Goal: Information Seeking & Learning: Learn about a topic

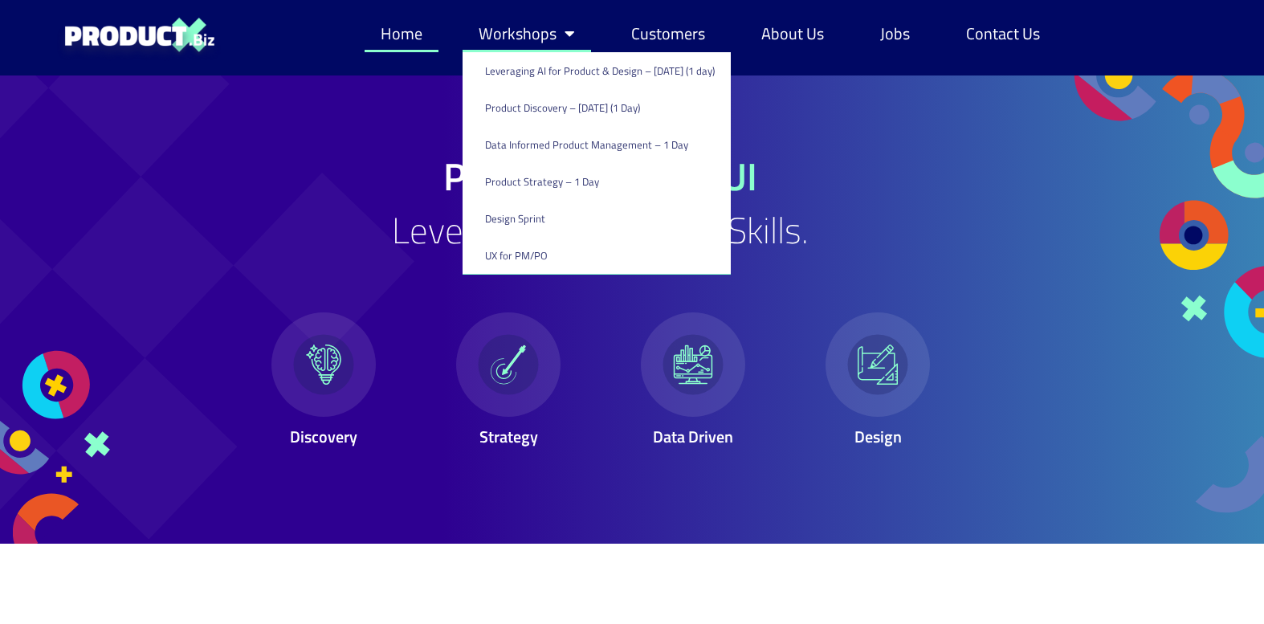
click at [549, 35] on link "Workshops" at bounding box center [527, 33] width 129 height 37
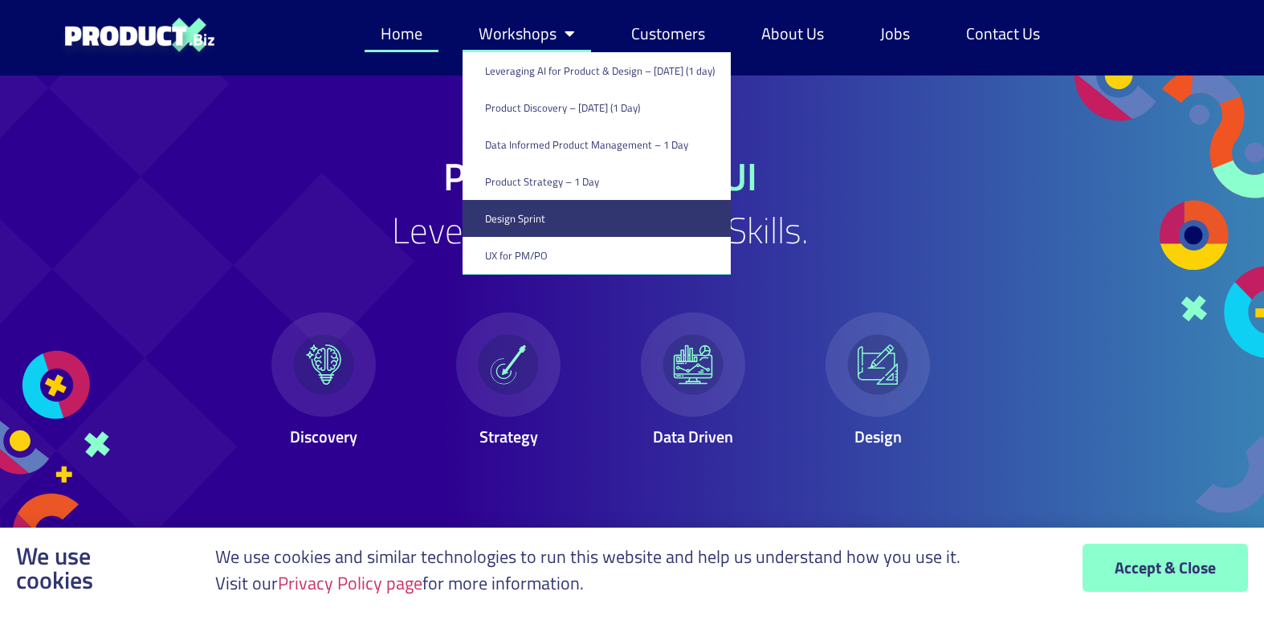
click at [557, 222] on link "Design Sprint" at bounding box center [597, 218] width 268 height 37
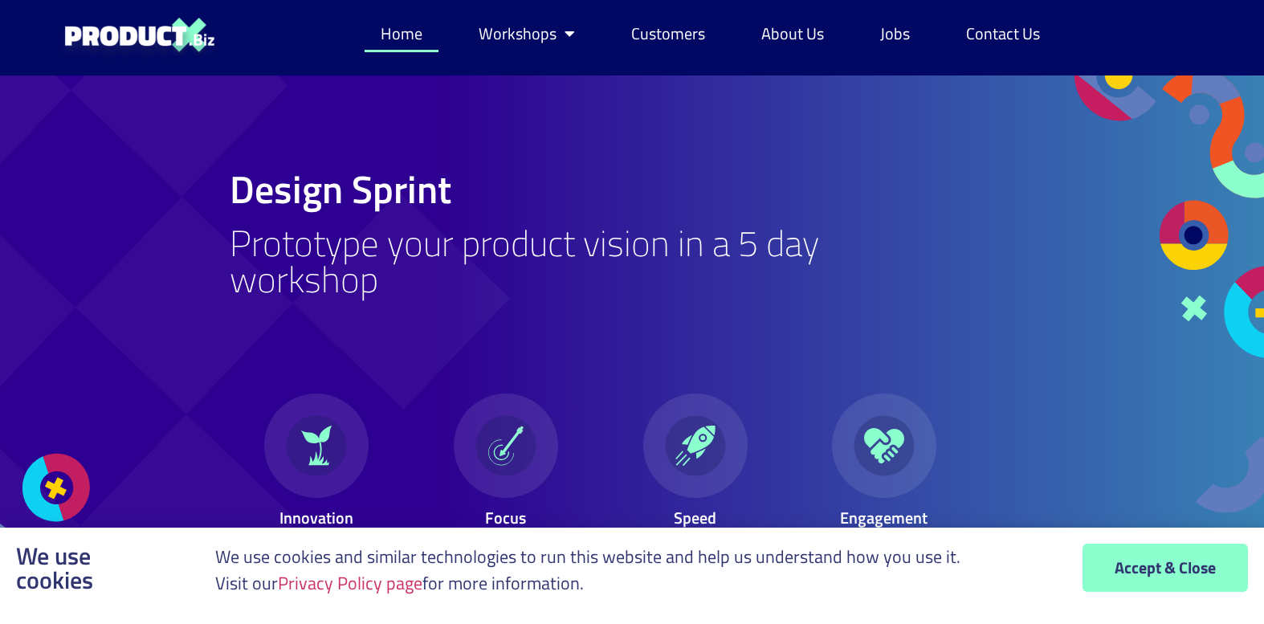
click at [393, 28] on link "Home" at bounding box center [402, 33] width 74 height 37
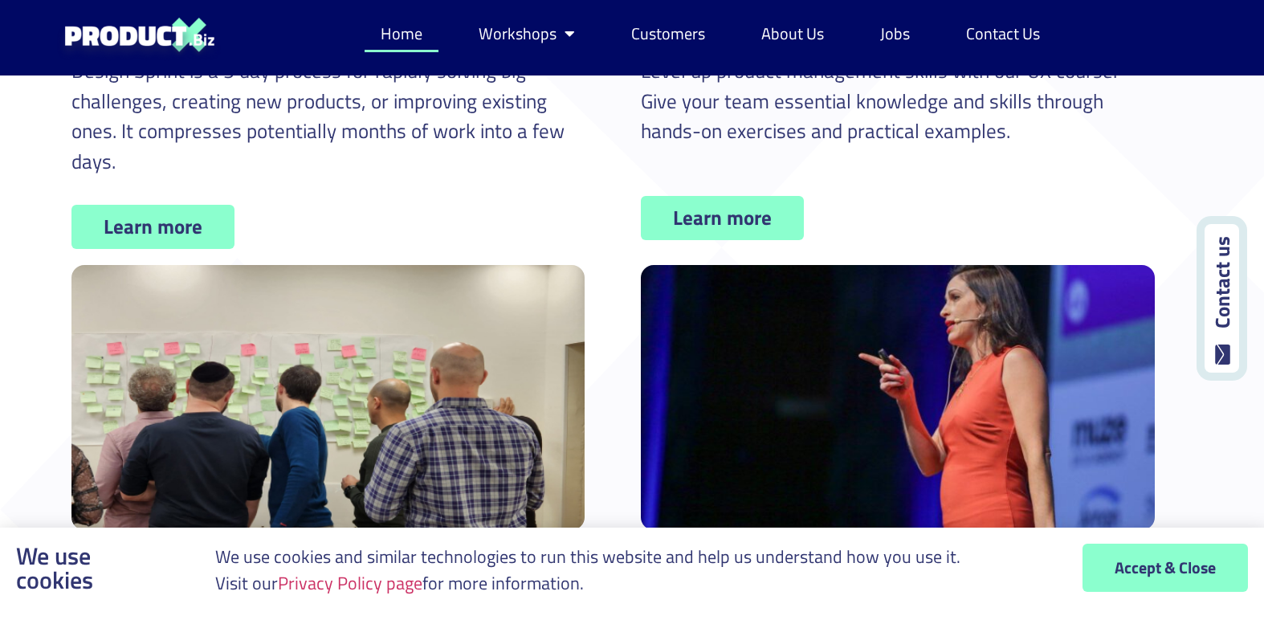
scroll to position [739, 0]
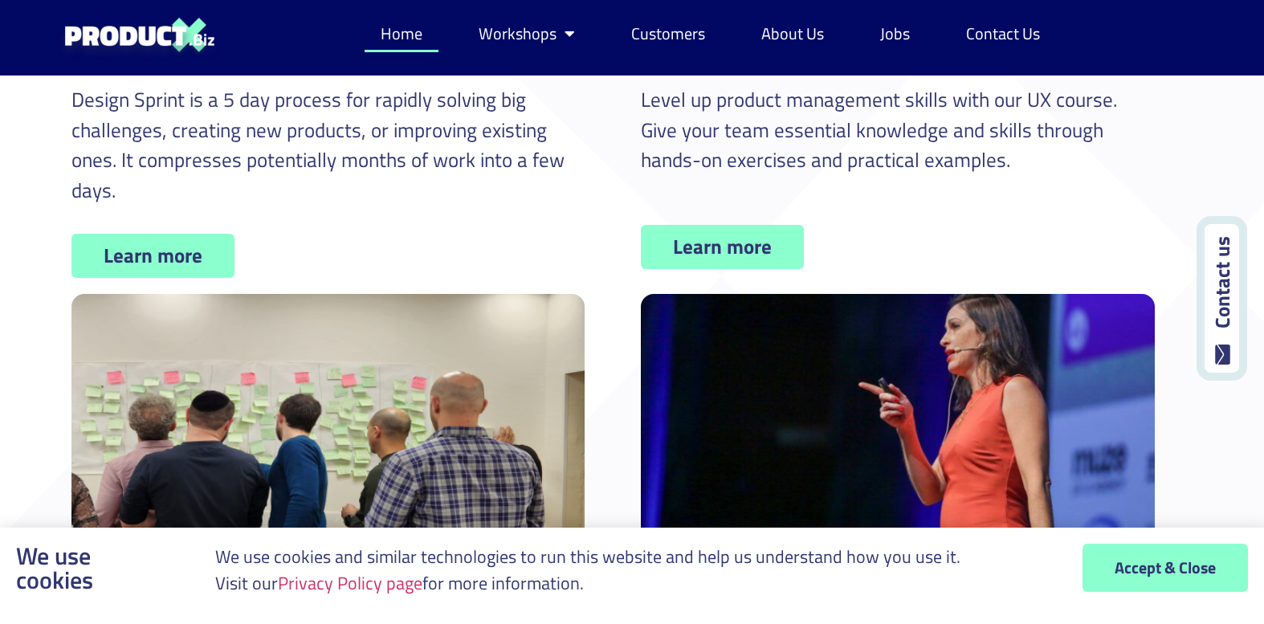
click at [144, 256] on span "Learn more" at bounding box center [153, 256] width 99 height 20
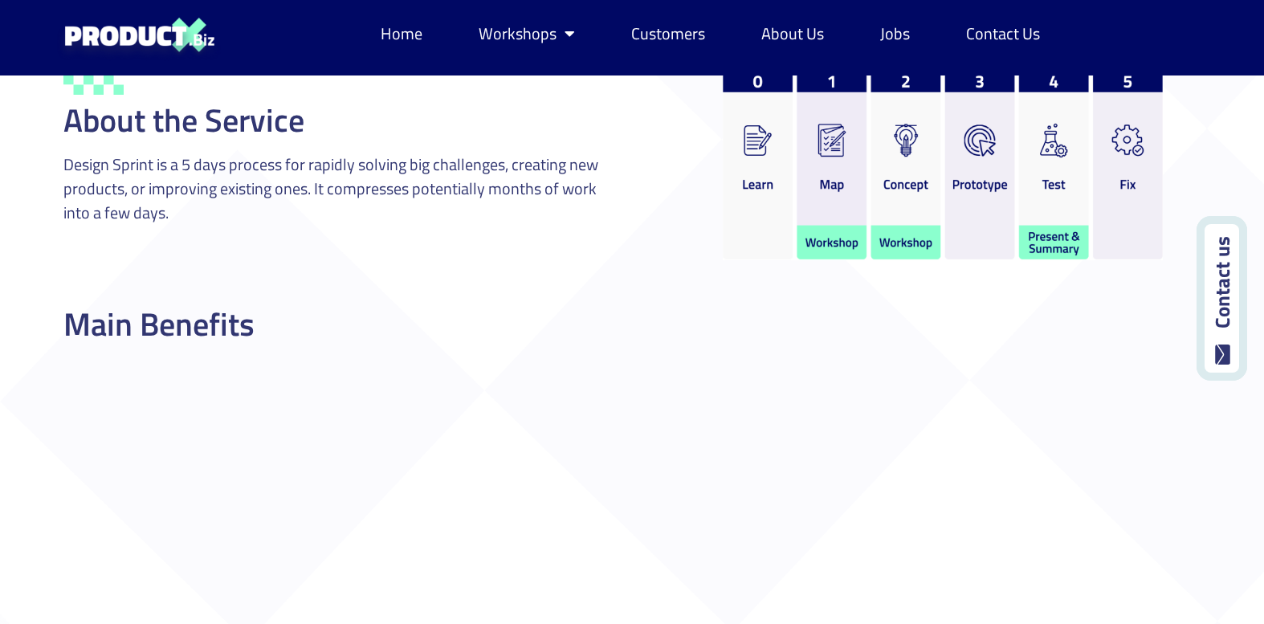
scroll to position [639, 0]
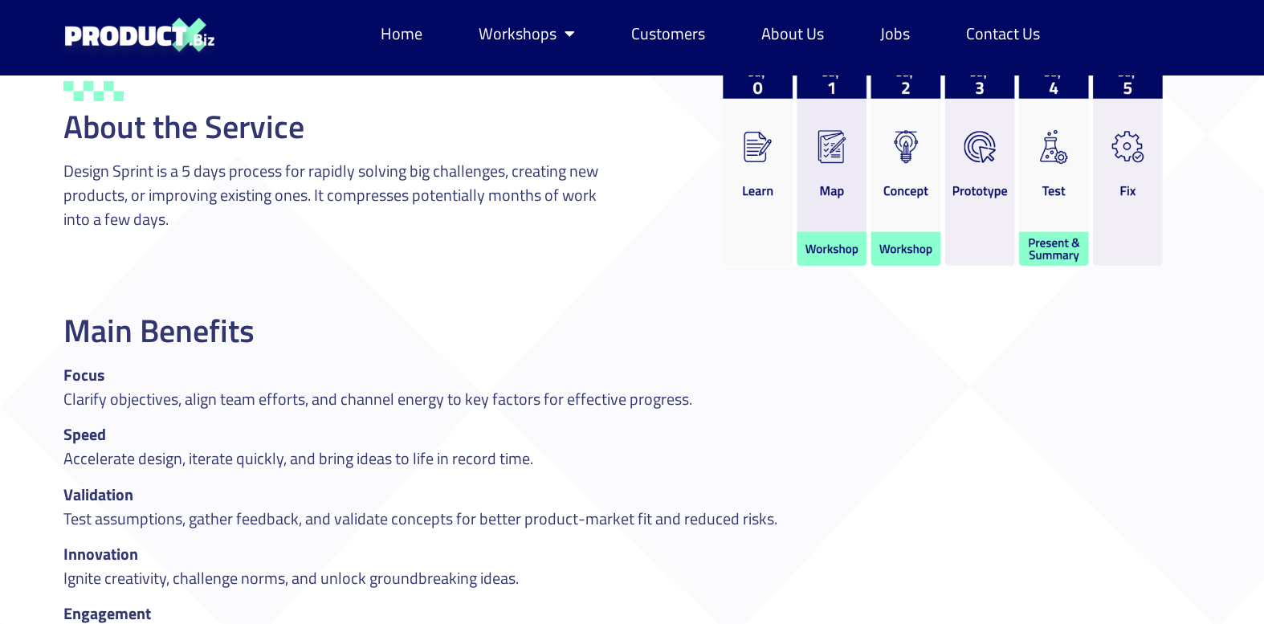
click at [896, 221] on img at bounding box center [943, 164] width 440 height 206
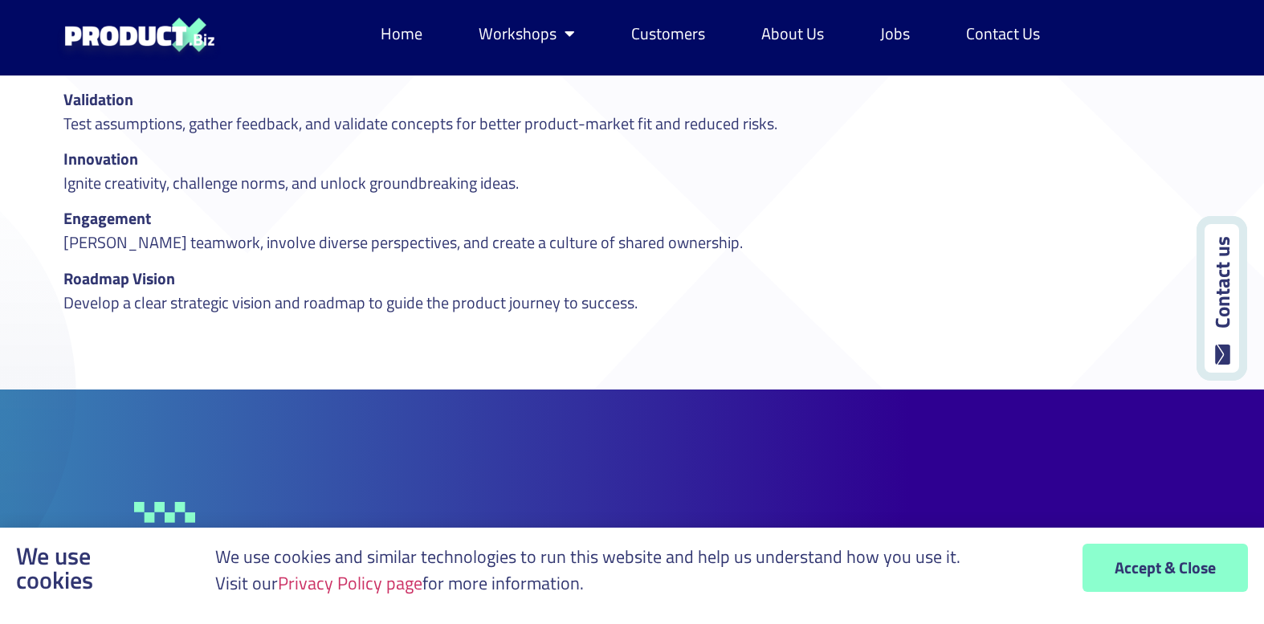
scroll to position [1064, 0]
